Goal: Task Accomplishment & Management: Use online tool/utility

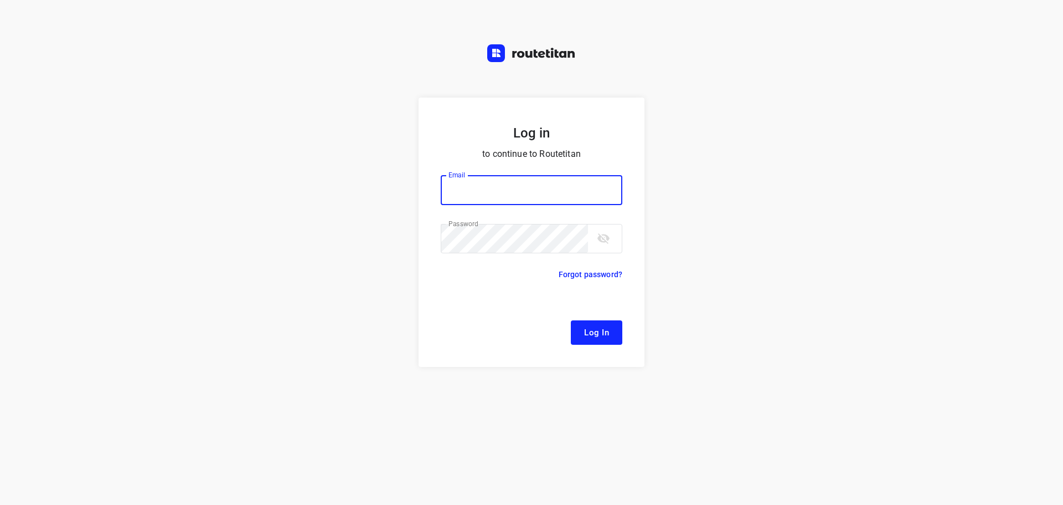
type input "[EMAIL_ADDRESS][DOMAIN_NAME]"
click at [602, 337] on span "Log In" at bounding box center [596, 332] width 25 height 14
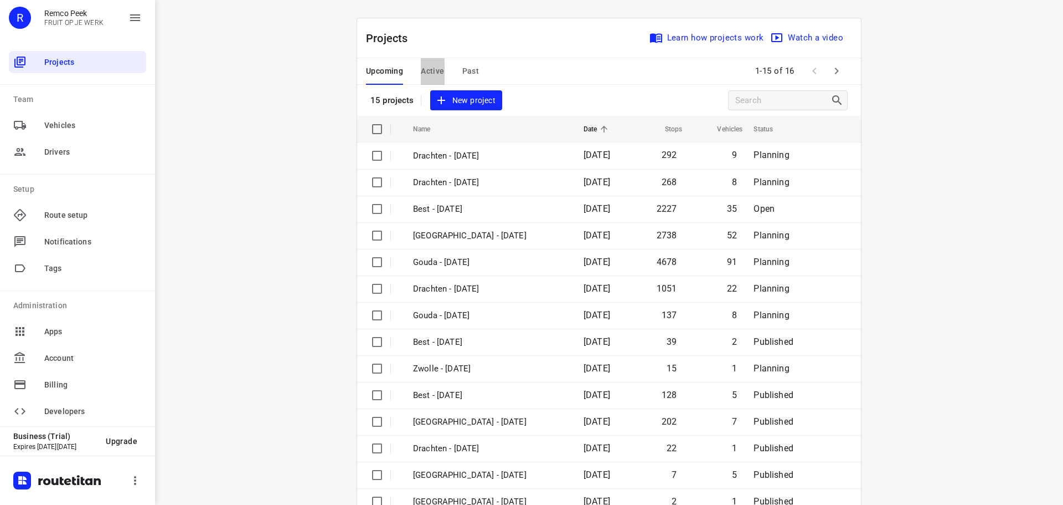
click at [429, 68] on span "Active" at bounding box center [432, 71] width 23 height 14
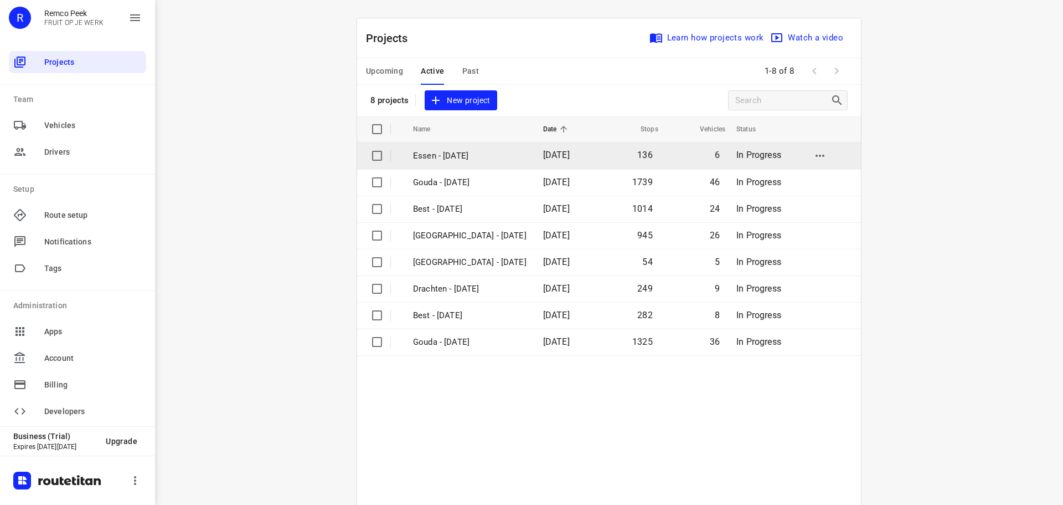
click at [425, 158] on p "Essen - [DATE]" at bounding box center [470, 156] width 114 height 13
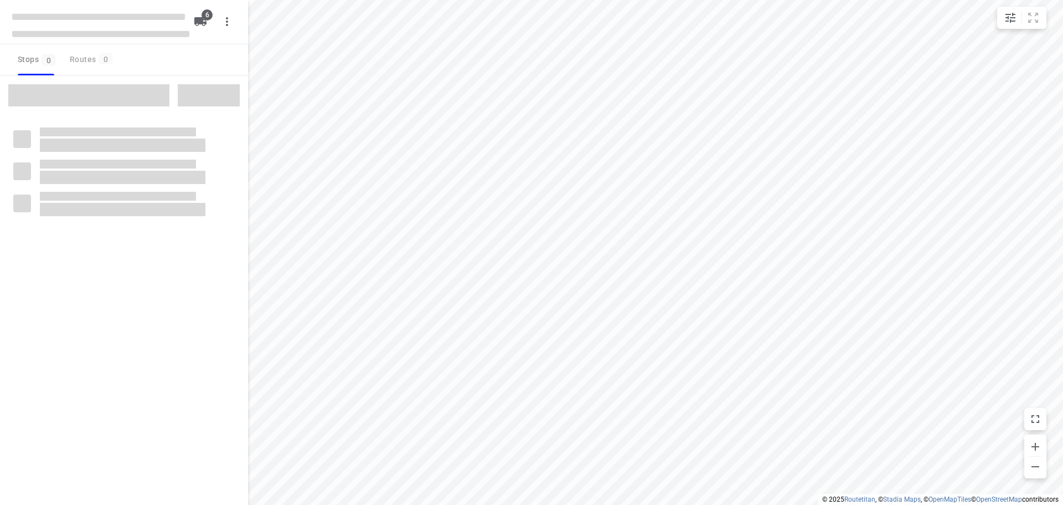
checkbox input "true"
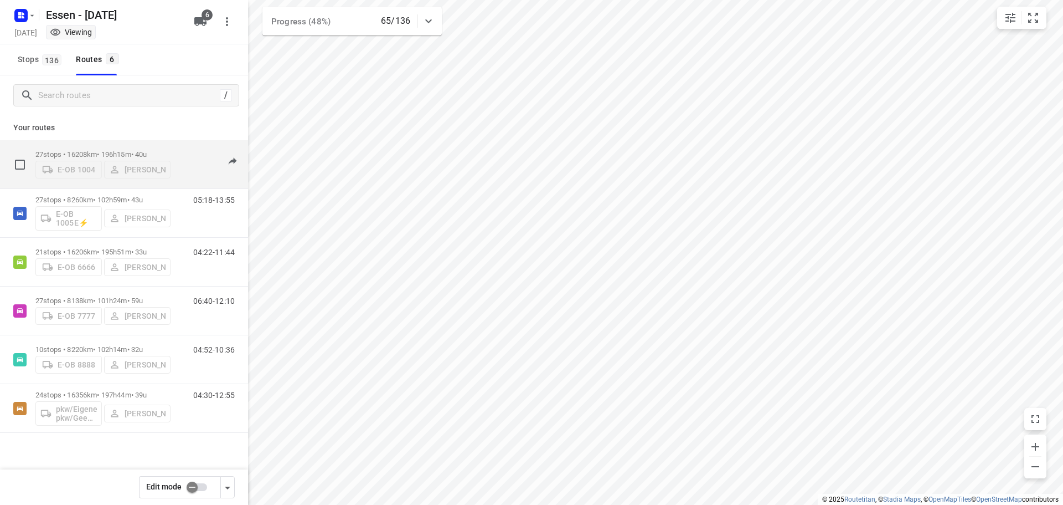
click at [101, 153] on p "27 stops • 16208km • 196h15m • [DATE]" at bounding box center [102, 154] width 135 height 8
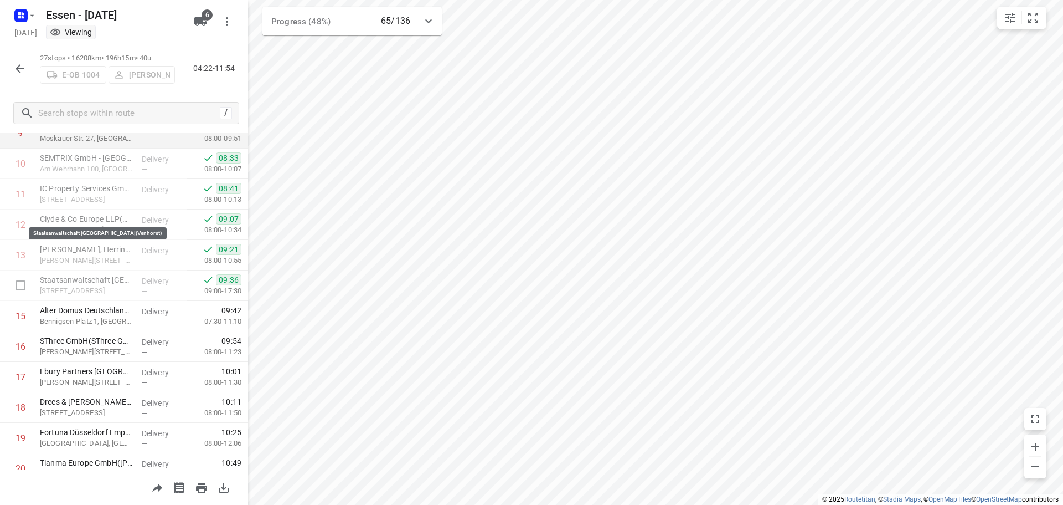
scroll to position [388, 0]
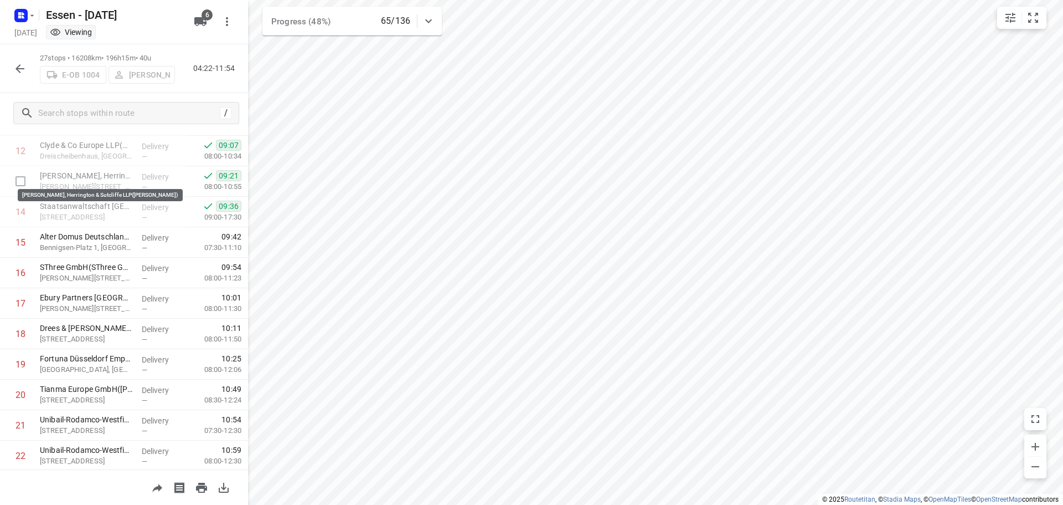
click at [14, 66] on icon "button" at bounding box center [19, 68] width 13 height 13
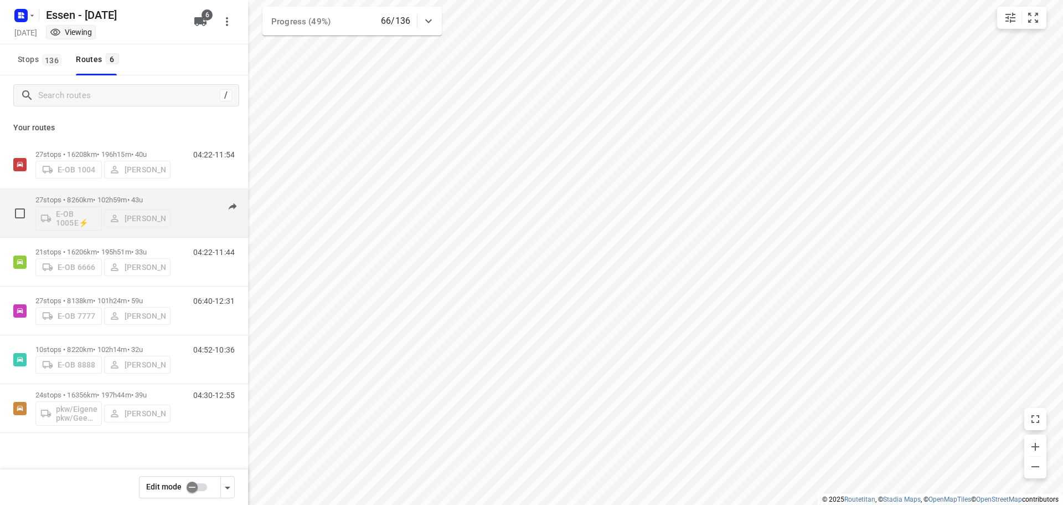
click at [100, 213] on div "E-OB 1005E⚡ [PERSON_NAME]" at bounding box center [102, 217] width 135 height 27
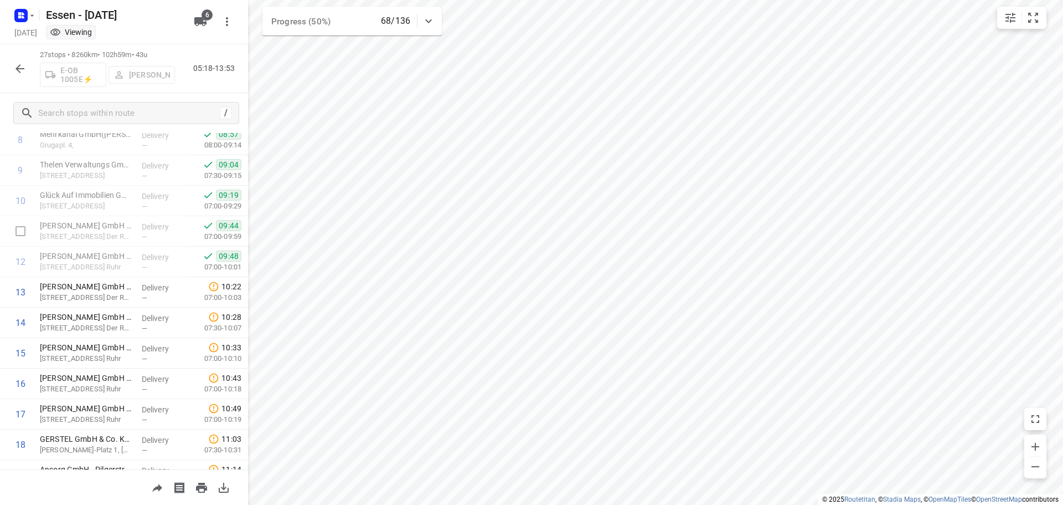
scroll to position [332, 0]
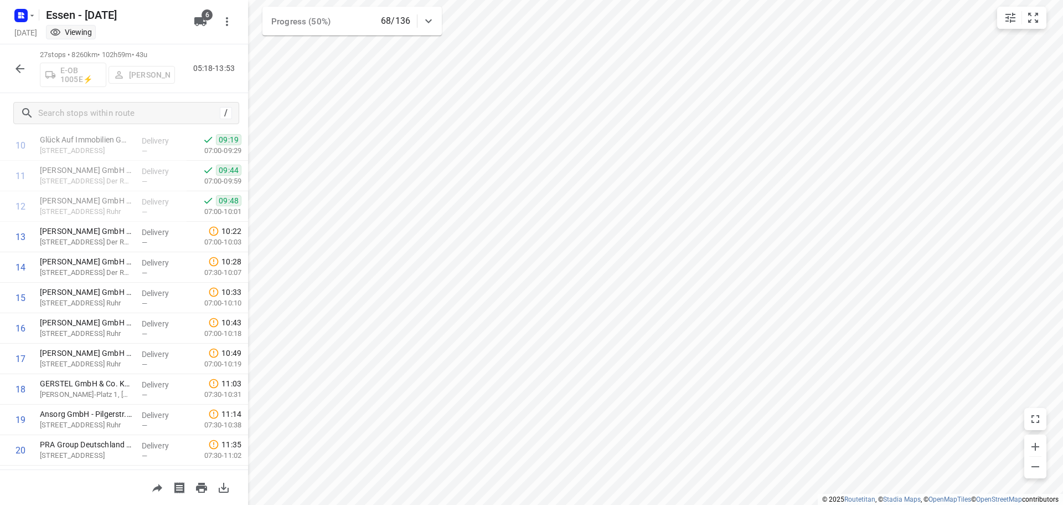
click at [16, 68] on icon "button" at bounding box center [19, 68] width 13 height 13
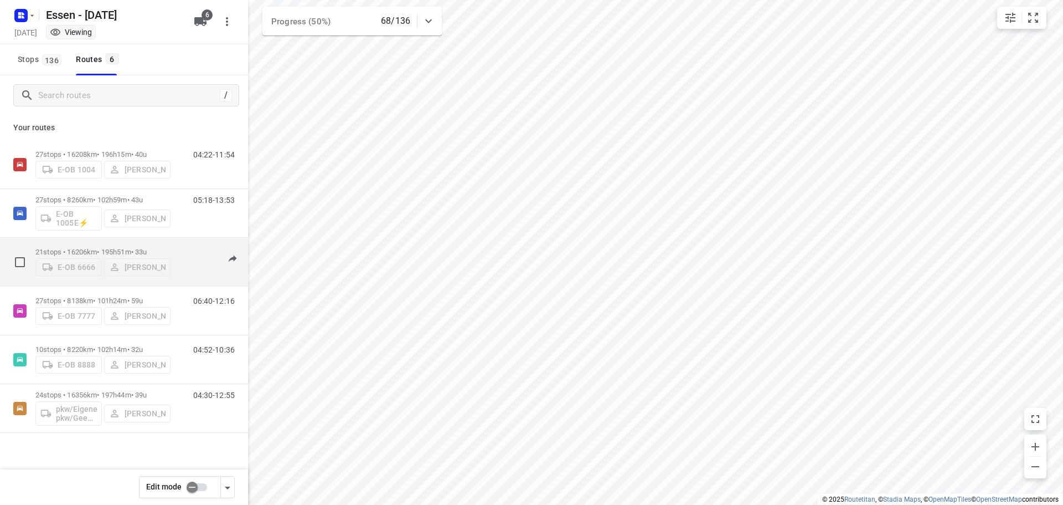
click at [96, 271] on div "E-OB 6666 [PERSON_NAME]" at bounding box center [102, 266] width 135 height 20
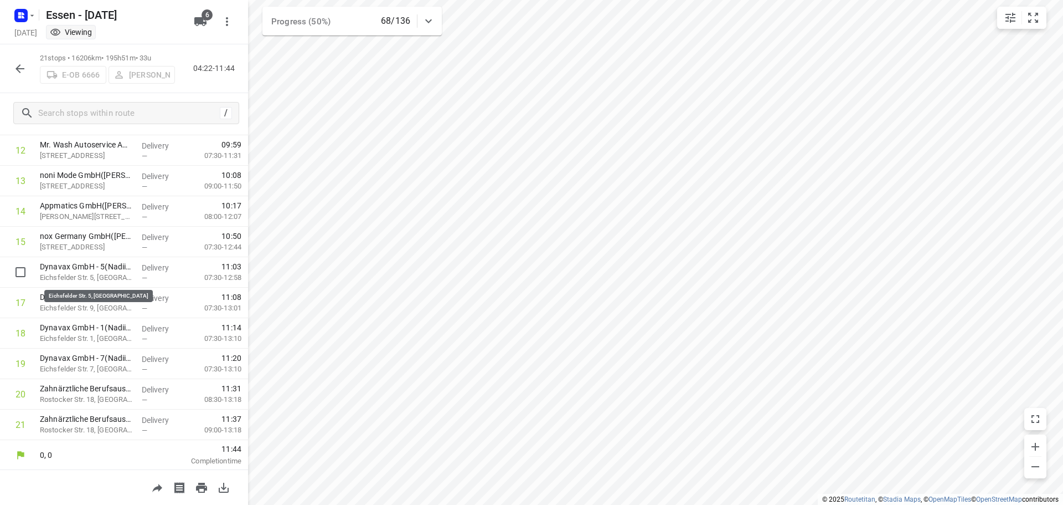
scroll to position [389, 0]
click at [16, 70] on icon "button" at bounding box center [19, 68] width 13 height 13
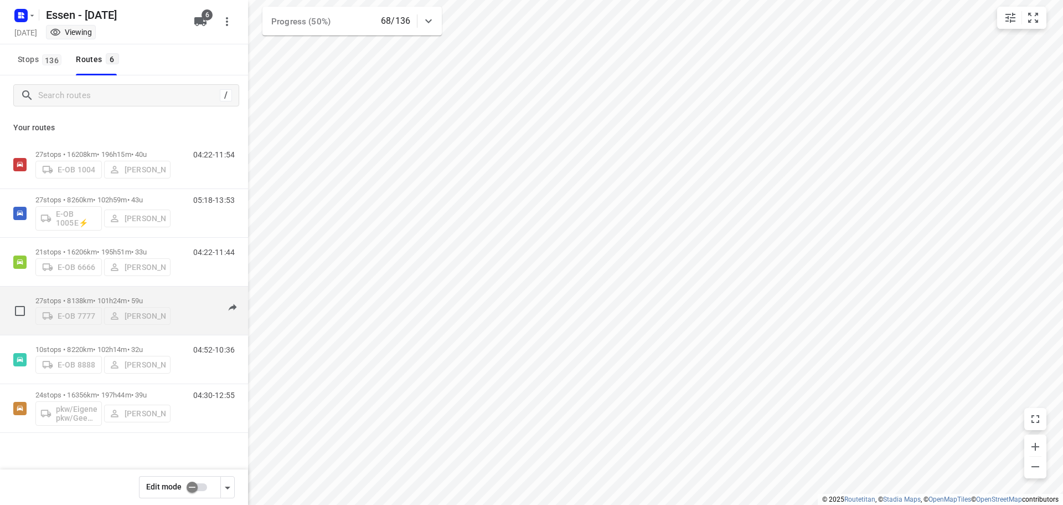
click at [92, 305] on div "E-OB 7777 [PERSON_NAME]" at bounding box center [102, 315] width 135 height 20
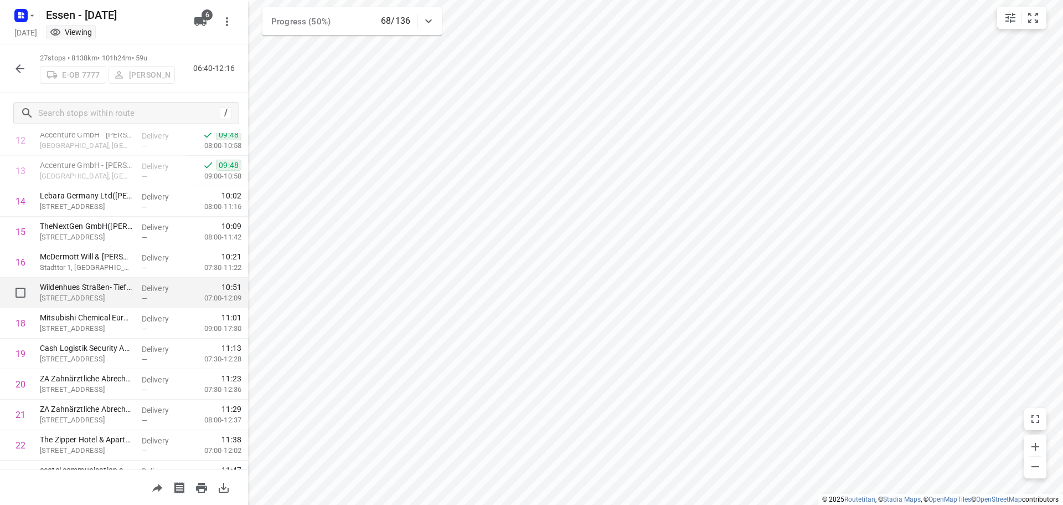
scroll to position [388, 0]
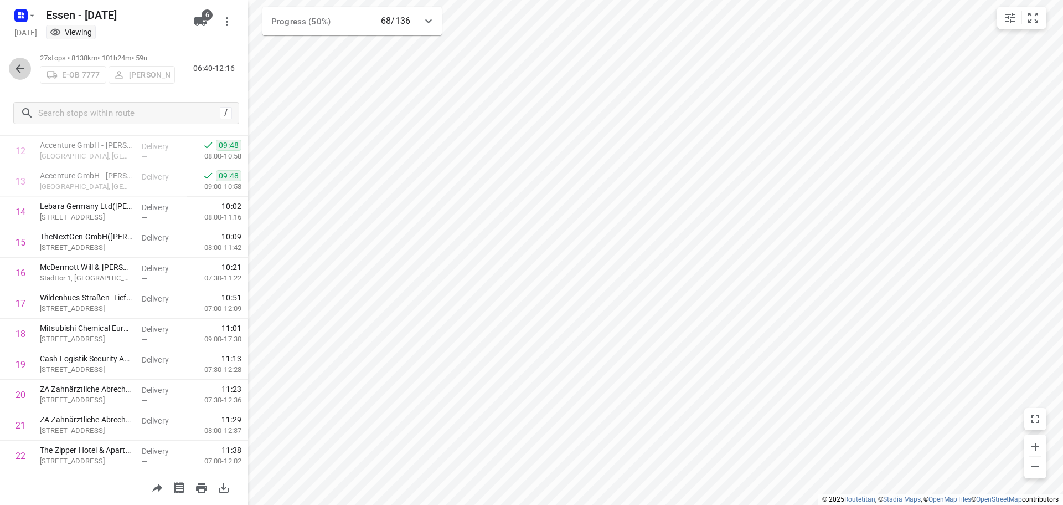
click at [20, 68] on icon "button" at bounding box center [20, 68] width 9 height 9
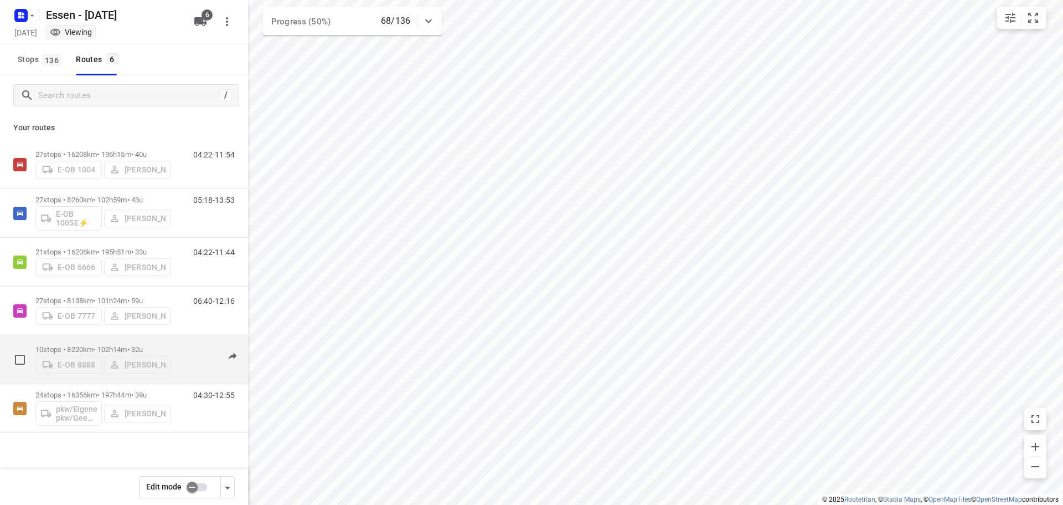
click at [96, 354] on div "E-OB 8888 [PERSON_NAME]" at bounding box center [102, 363] width 135 height 20
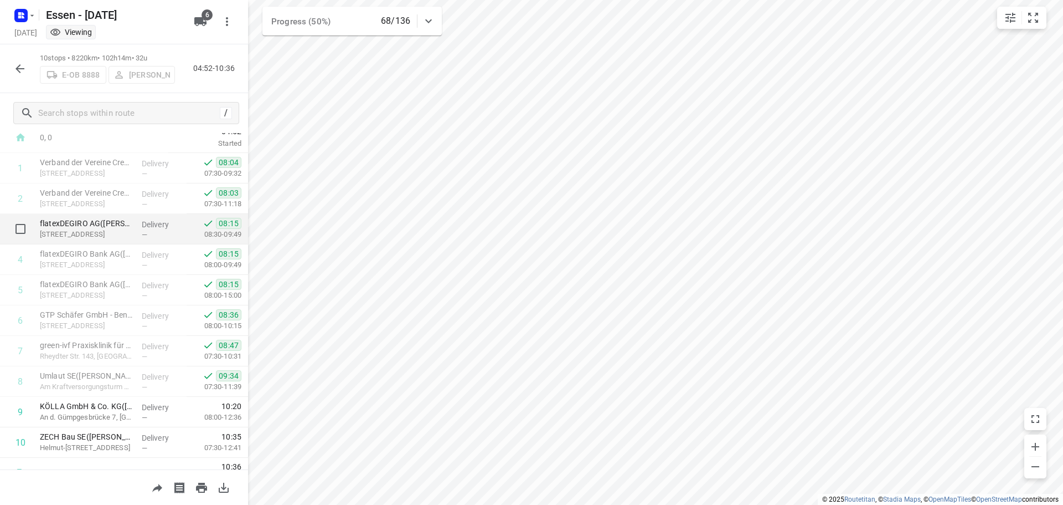
scroll to position [54, 0]
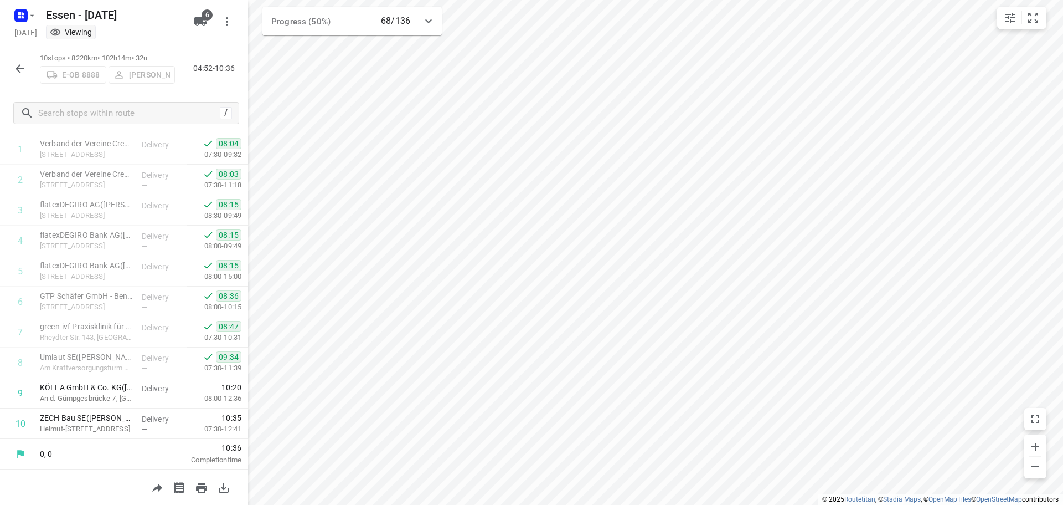
click at [18, 65] on icon "button" at bounding box center [19, 68] width 13 height 13
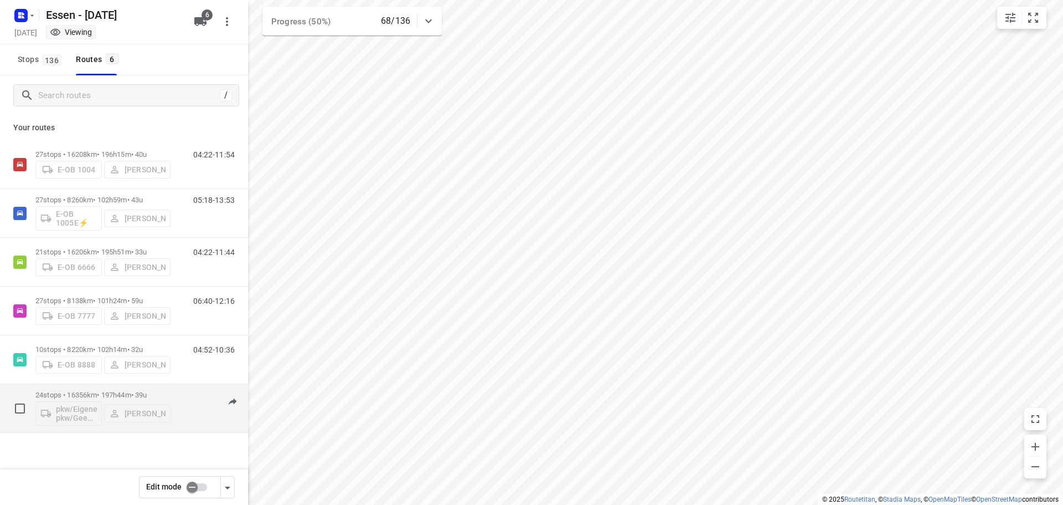
click at [102, 404] on div "pkw/Eigener pkw/Geen kenteken [PERSON_NAME]" at bounding box center [102, 412] width 135 height 27
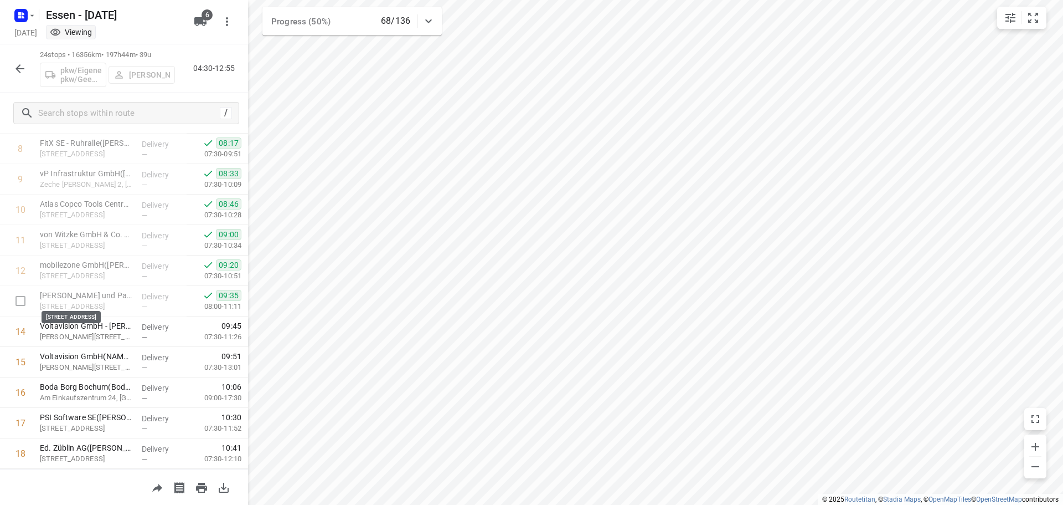
scroll to position [277, 0]
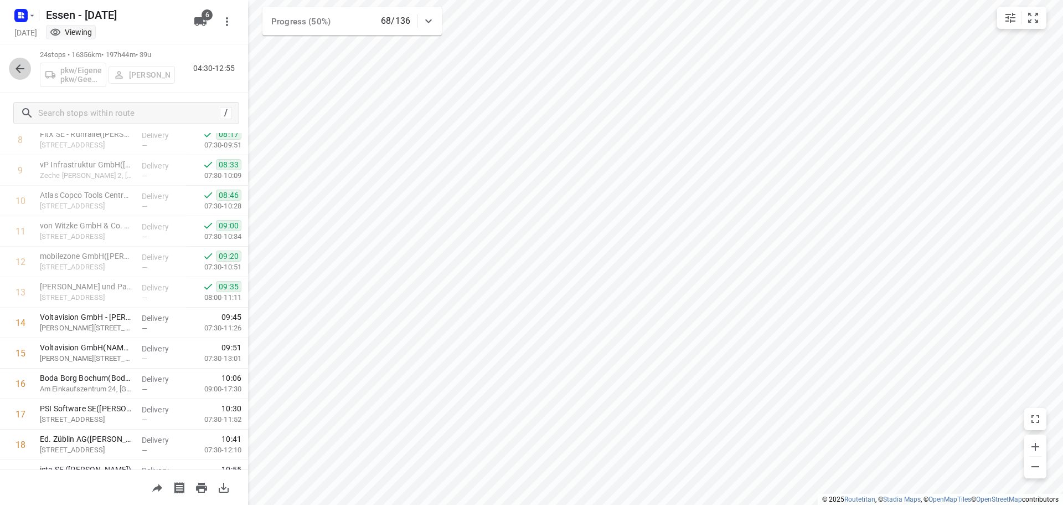
click at [19, 64] on icon "button" at bounding box center [19, 68] width 13 height 13
